Goal: Information Seeking & Learning: Learn about a topic

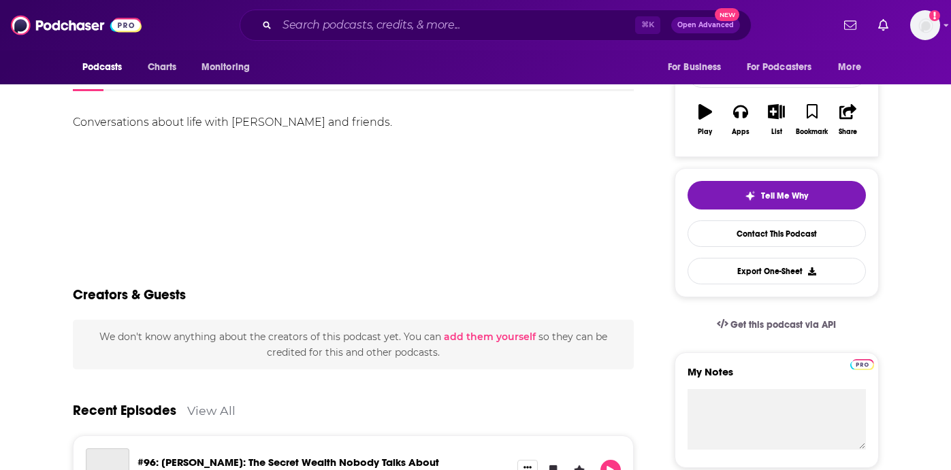
scroll to position [131, 0]
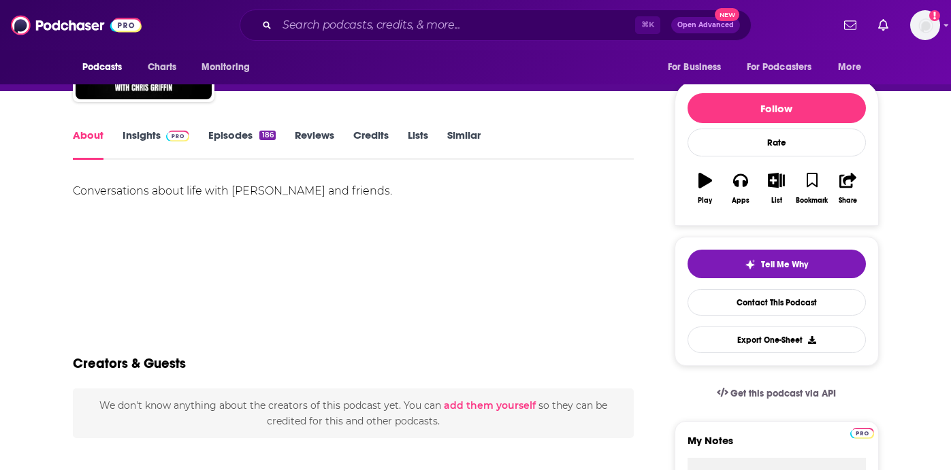
click at [145, 127] on div "About Insights Episodes 186 Reviews Credits Lists Similar" at bounding box center [353, 143] width 561 height 33
click at [145, 135] on link "Insights" at bounding box center [155, 144] width 67 height 31
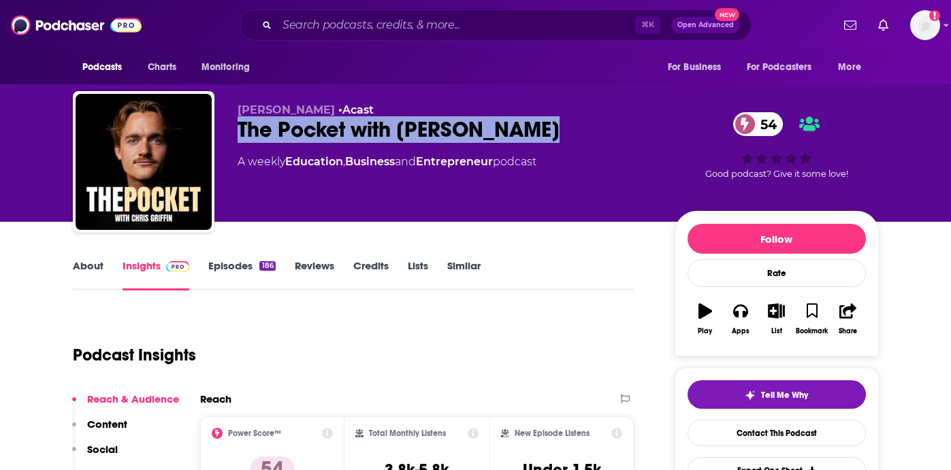
drag, startPoint x: 237, startPoint y: 131, endPoint x: 567, endPoint y: 133, distance: 330.7
click at [567, 133] on div "The Pocket with Chris Griffin 54" at bounding box center [444, 129] width 415 height 27
copy h2 "The Pocket with Chris Griffin"
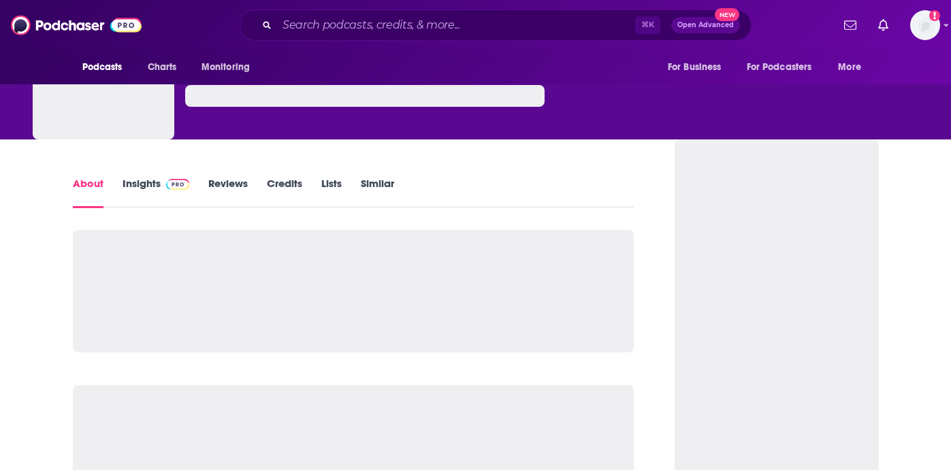
scroll to position [78, 0]
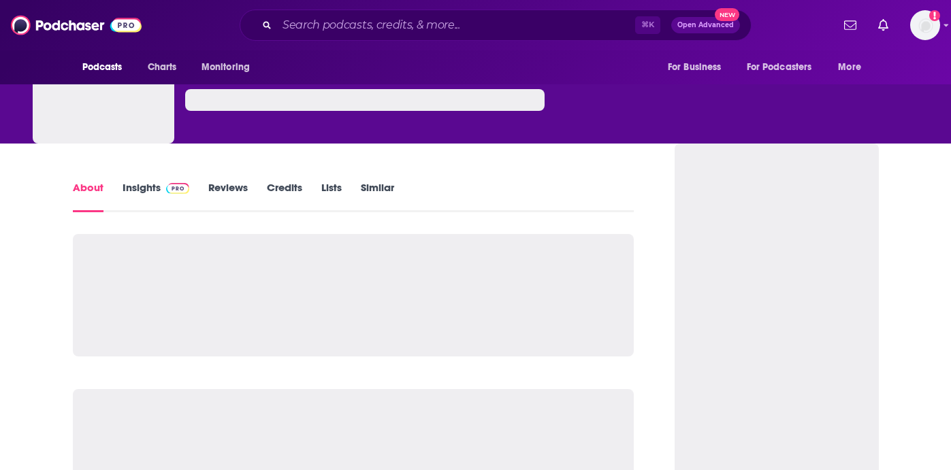
click at [149, 199] on link "Insights" at bounding box center [155, 196] width 67 height 31
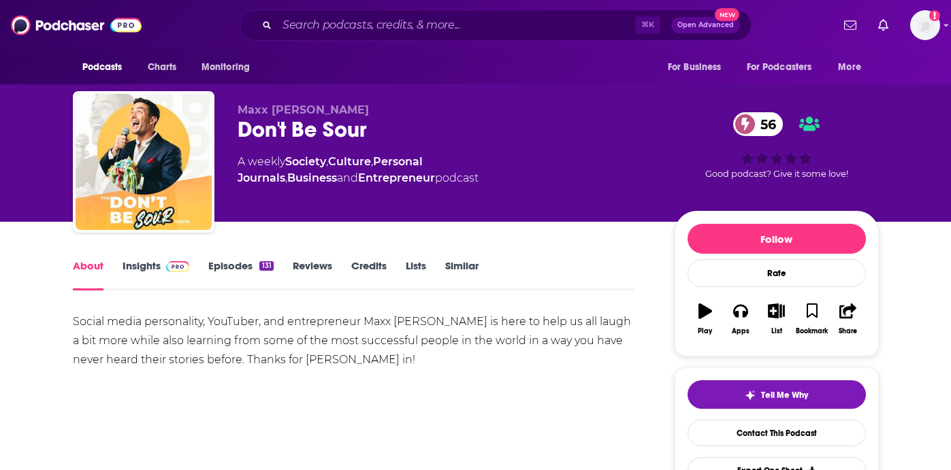
click at [145, 268] on link "Insights" at bounding box center [155, 274] width 67 height 31
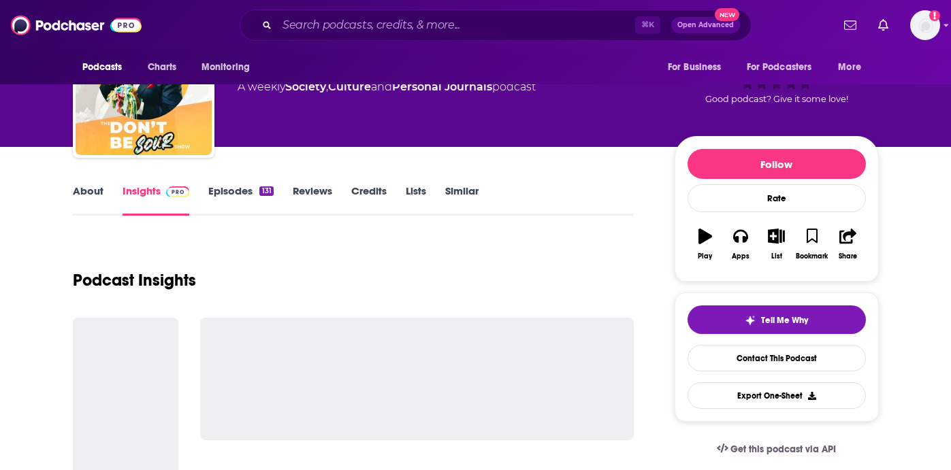
scroll to position [154, 0]
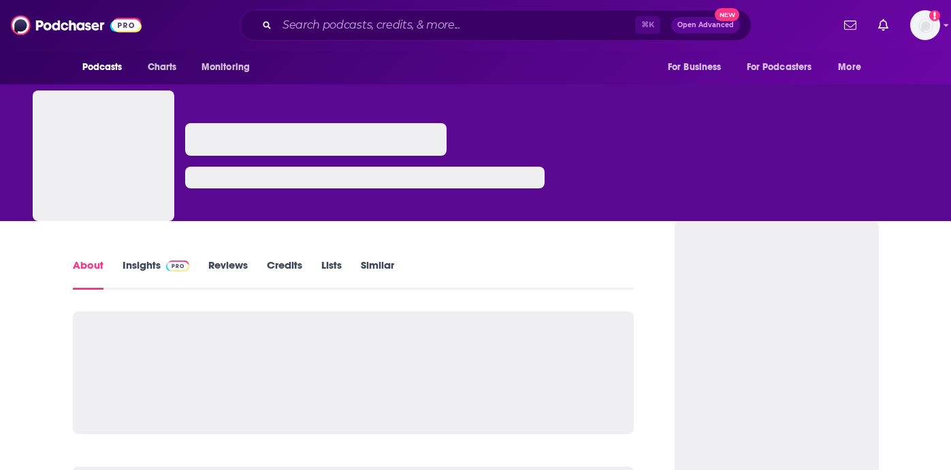
click at [164, 269] on span at bounding box center [175, 265] width 29 height 13
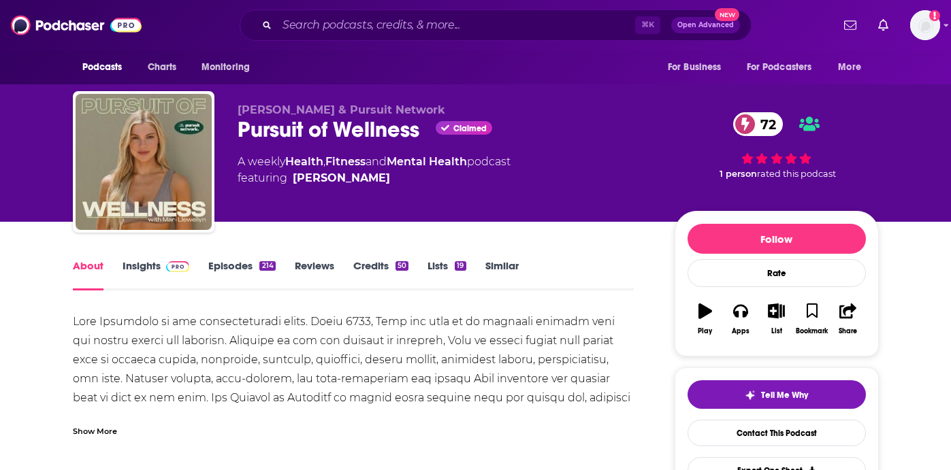
click at [163, 282] on link "Insights" at bounding box center [155, 274] width 67 height 31
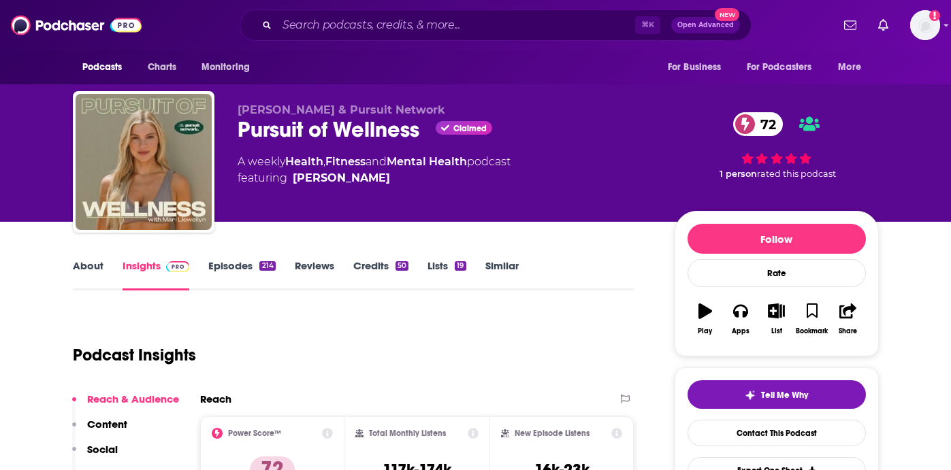
scroll to position [82, 0]
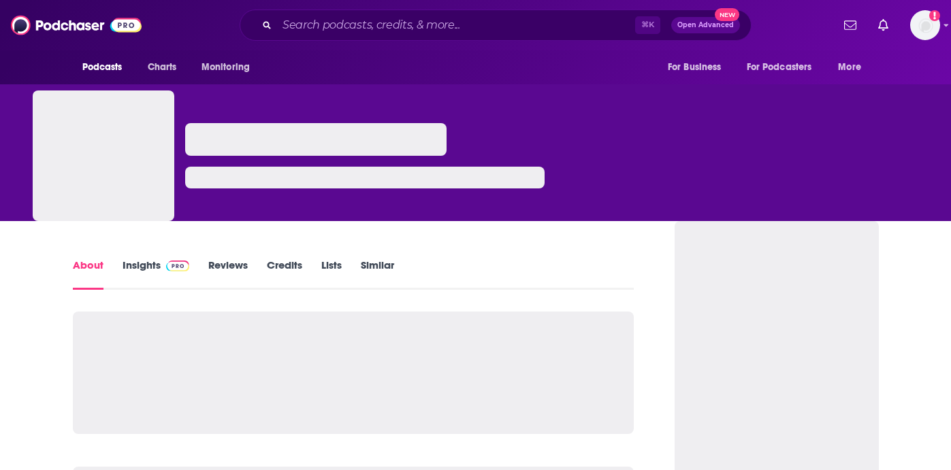
click at [163, 267] on span at bounding box center [175, 265] width 29 height 13
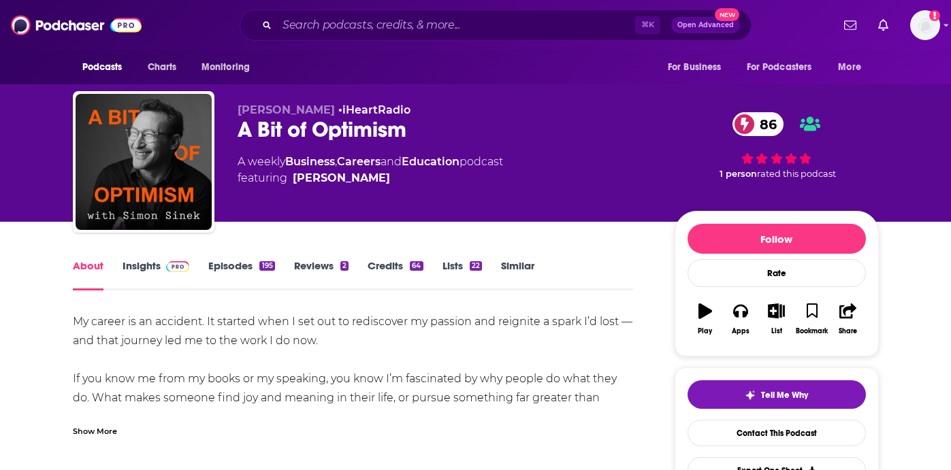
click at [177, 264] on img at bounding box center [178, 266] width 24 height 11
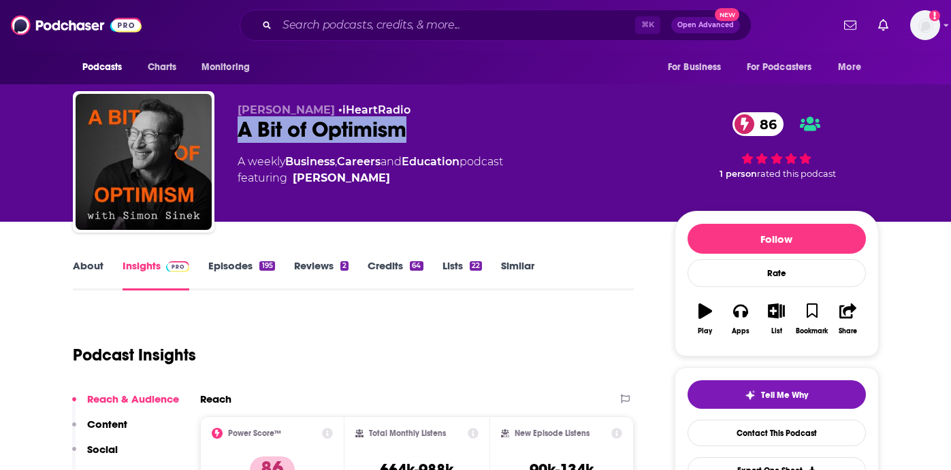
drag, startPoint x: 245, startPoint y: 129, endPoint x: 448, endPoint y: 129, distance: 203.4
click at [448, 129] on div "A Bit of Optimism 86" at bounding box center [444, 129] width 415 height 27
copy h2 "A Bit of Optimism"
